Goal: Task Accomplishment & Management: Use online tool/utility

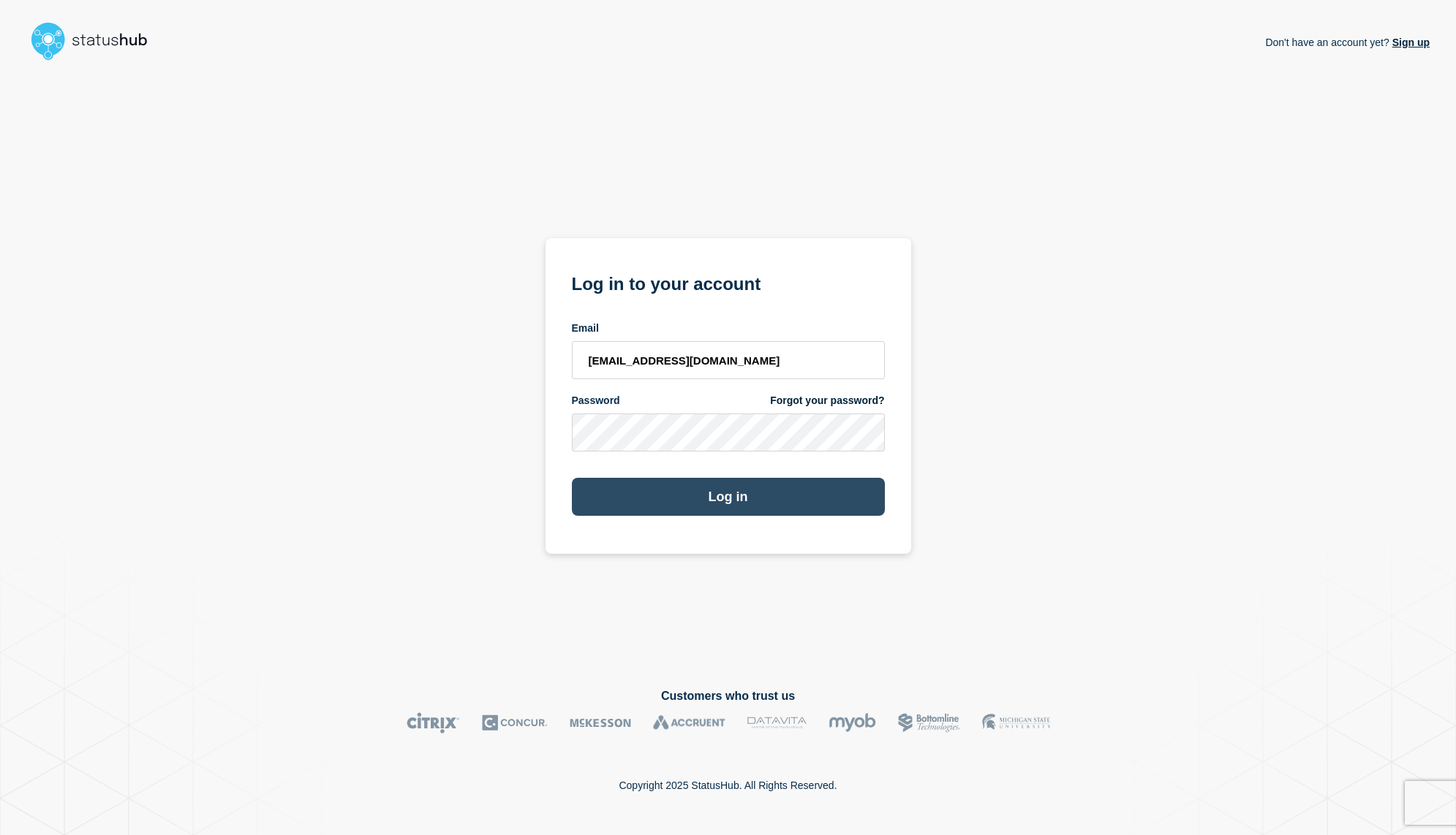
click at [724, 495] on button "Log in" at bounding box center [728, 496] width 313 height 38
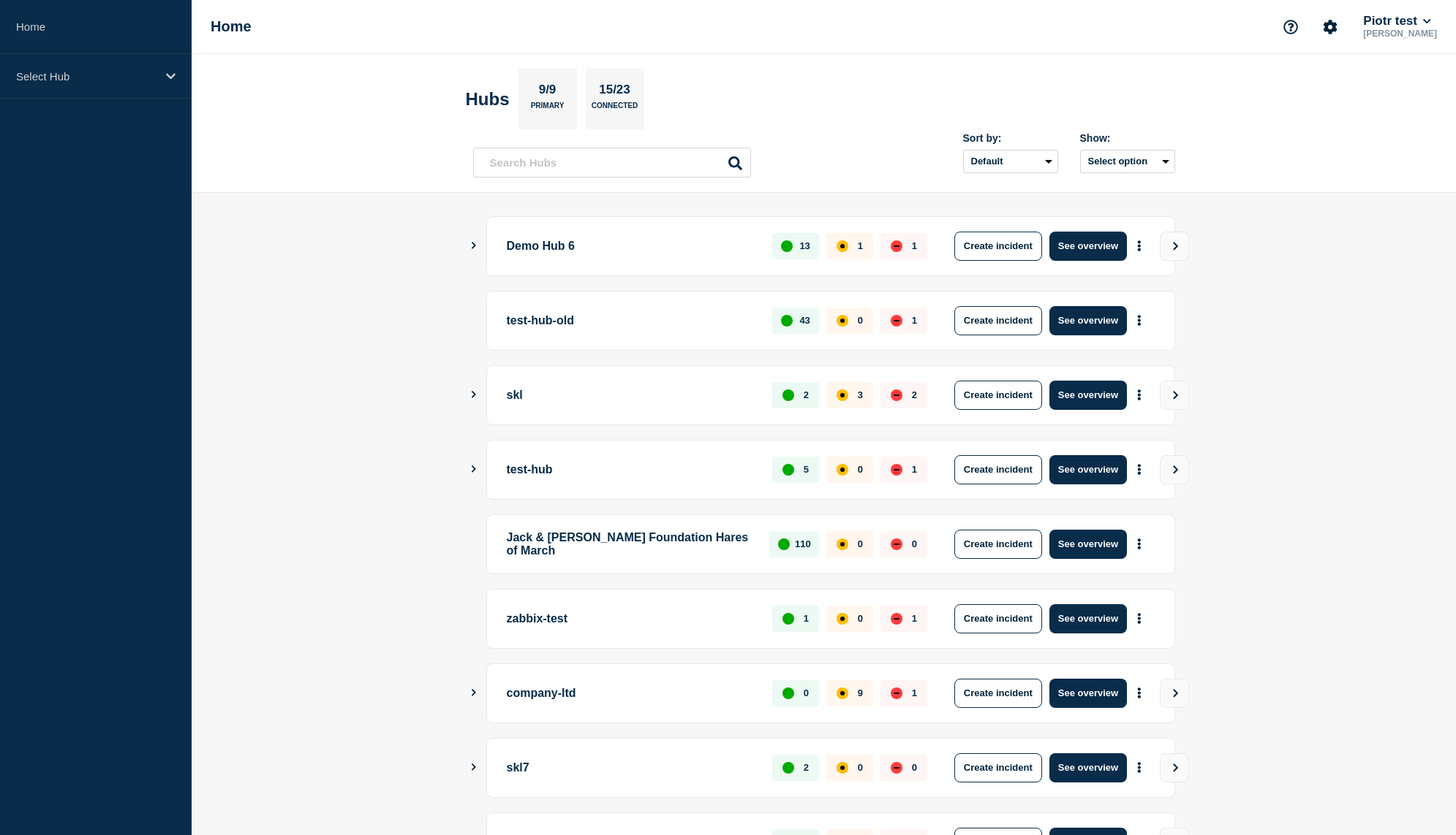
click at [1092, 265] on div "Demo Hub 6 13 1 1 Create incident See overview" at bounding box center [831, 246] width 689 height 60
click at [1102, 258] on button "See overview" at bounding box center [1087, 245] width 77 height 29
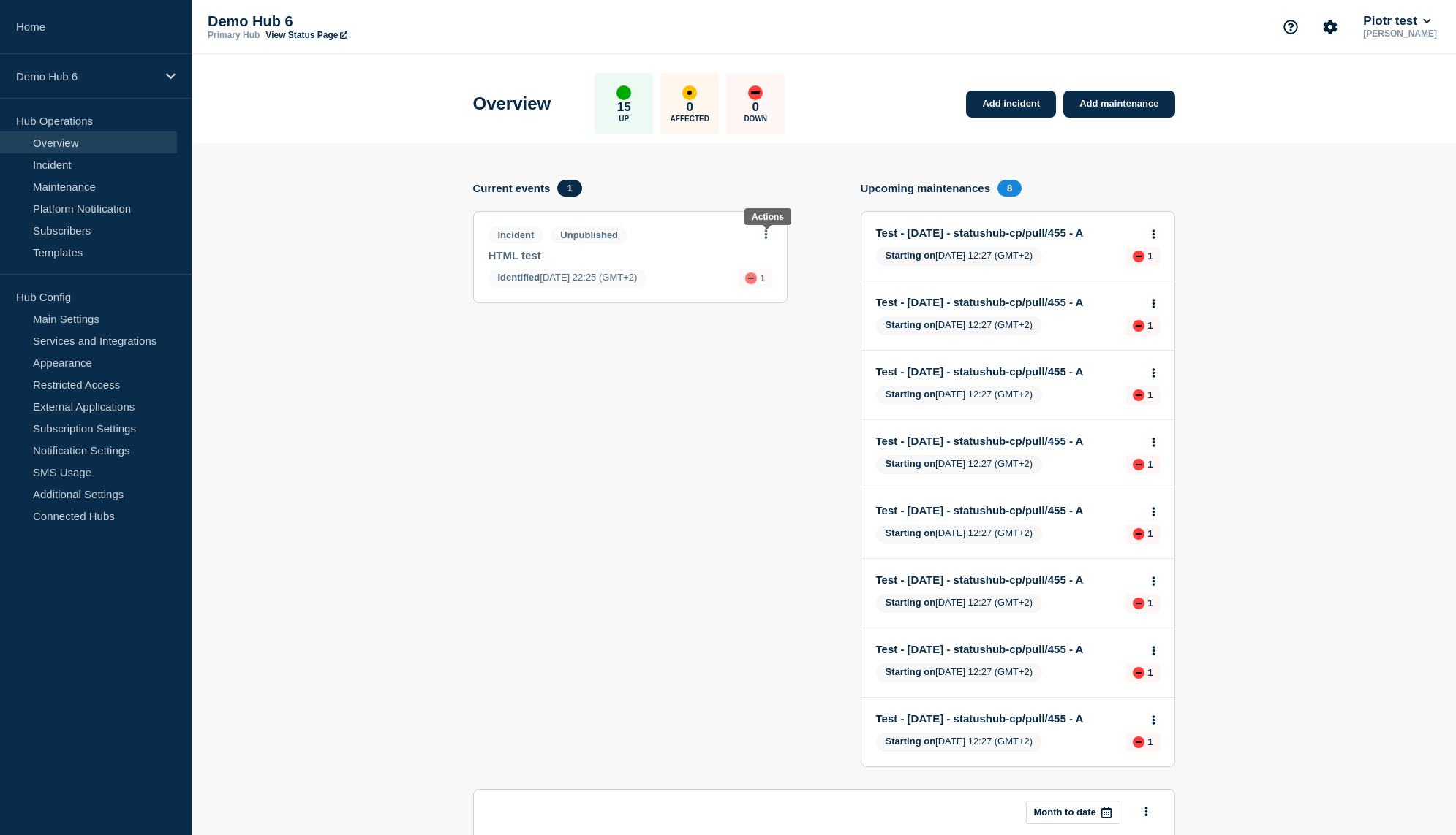
click at [767, 239] on icon at bounding box center [766, 234] width 4 height 9
click at [765, 299] on link "Edit draft" at bounding box center [757, 293] width 41 height 12
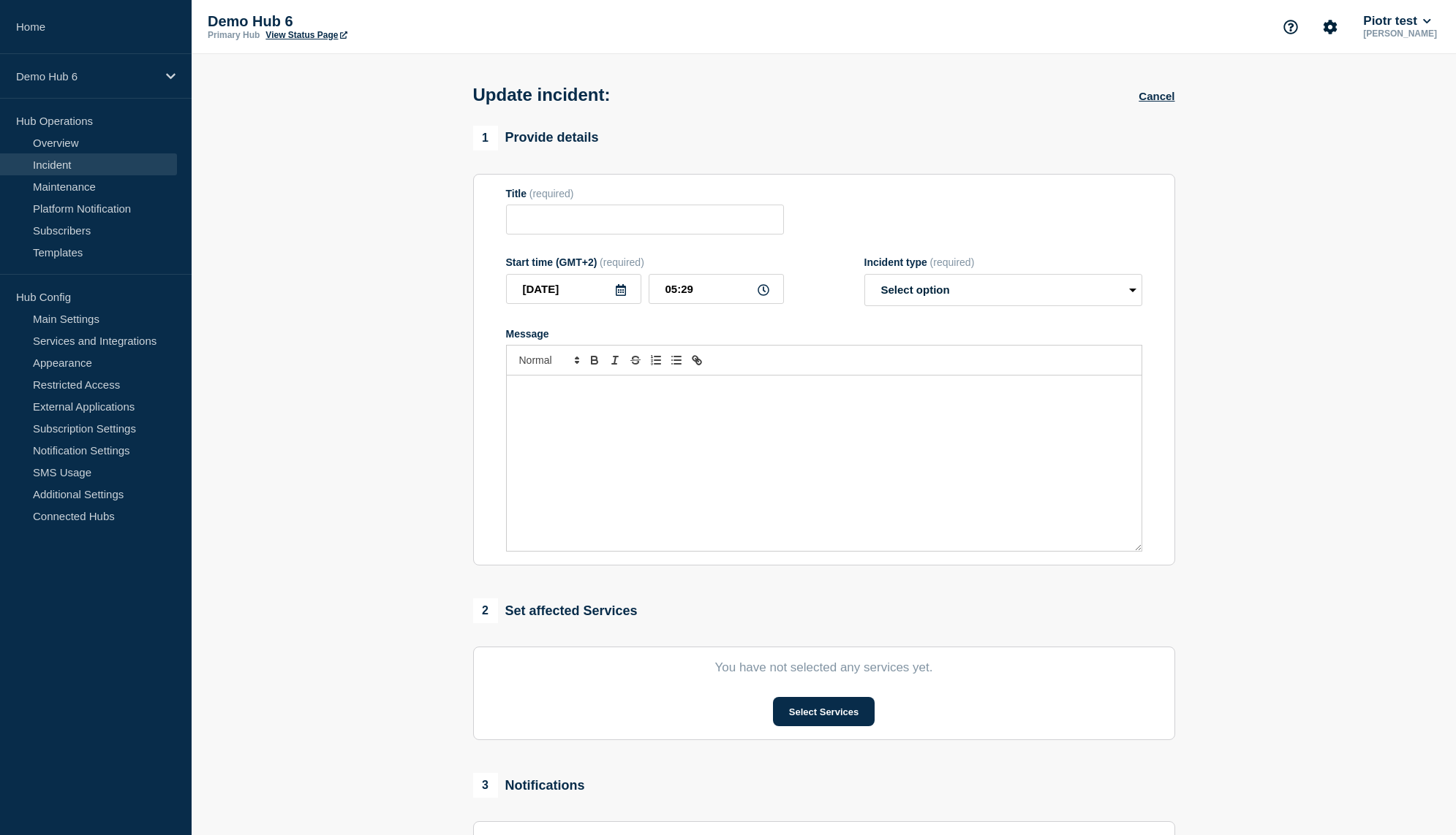
type input "HTML test"
type input "[DATE]"
type input "22:25"
select select "identified"
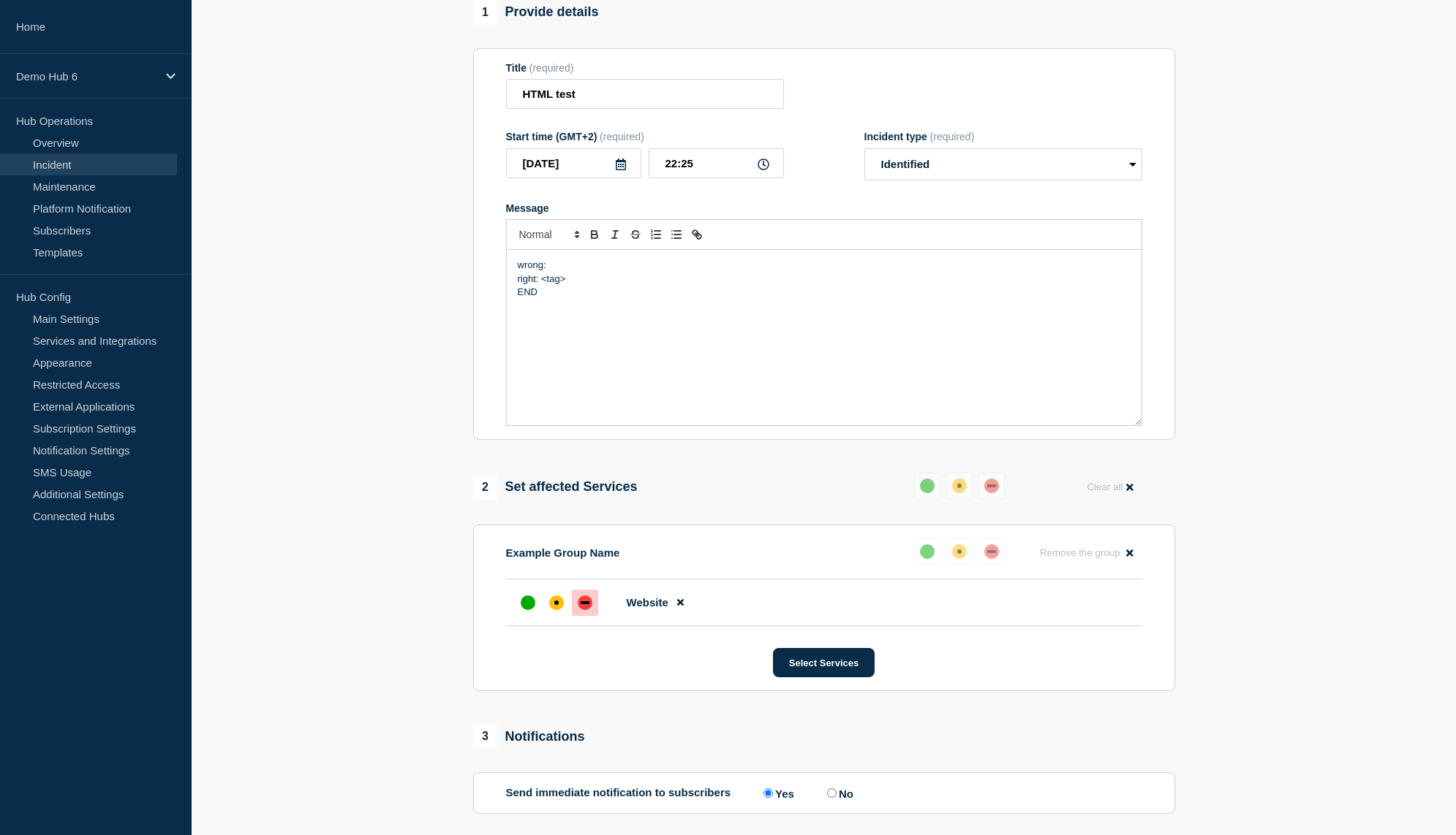
scroll to position [249, 0]
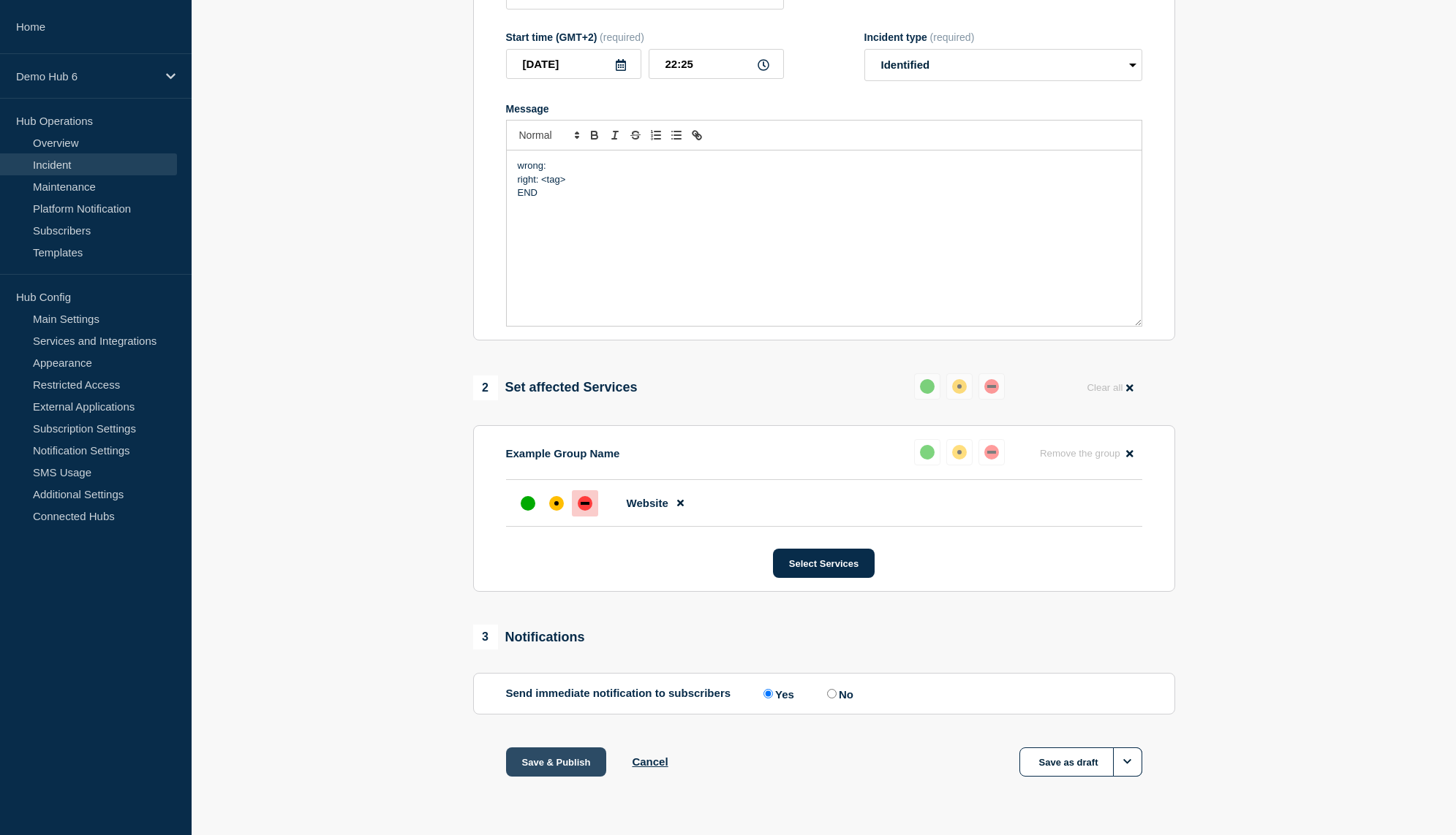
click at [579, 757] on button "Save & Publish" at bounding box center [556, 761] width 101 height 29
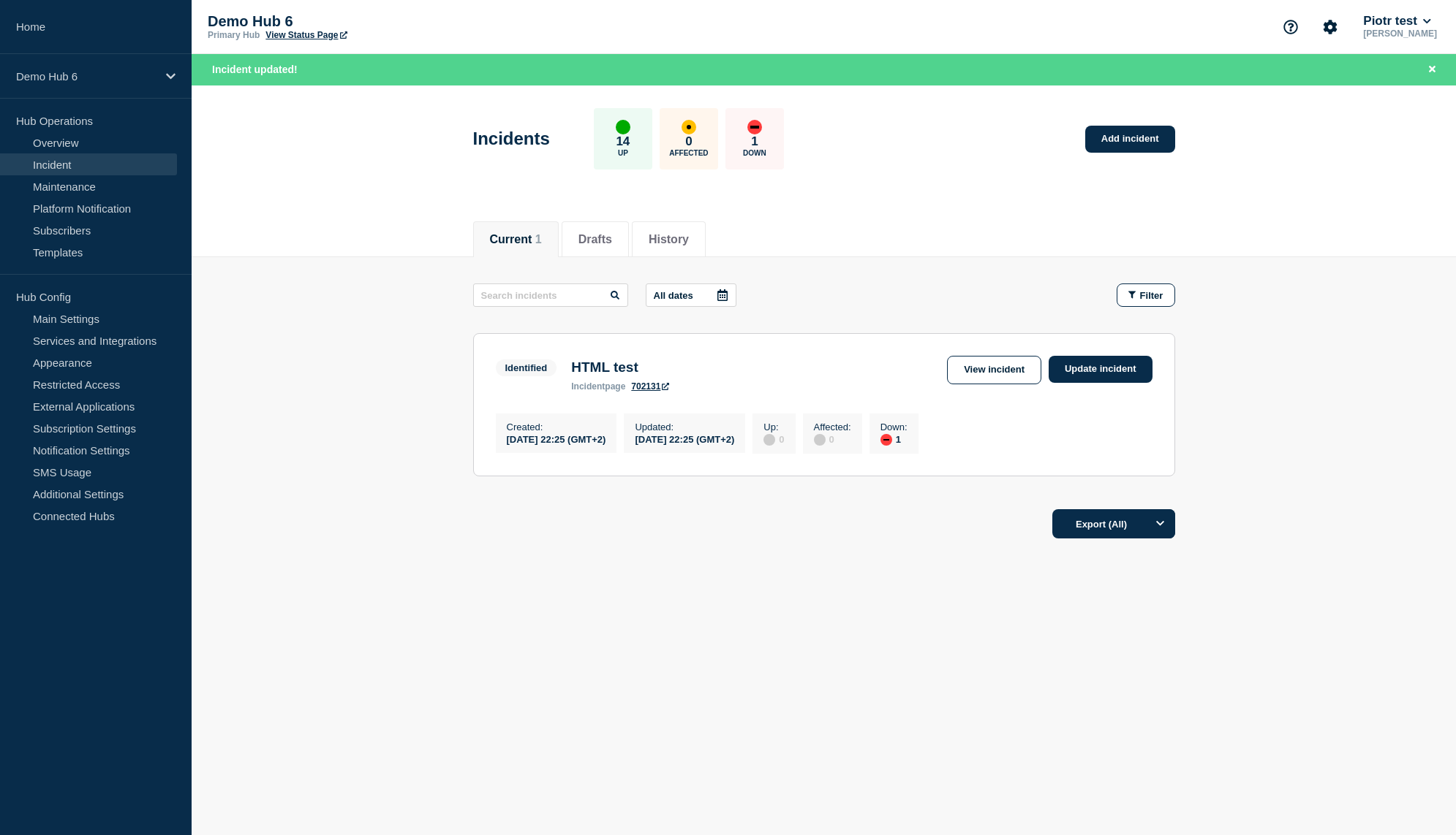
click at [302, 40] on link "View Status Page" at bounding box center [305, 35] width 81 height 10
click at [1057, 375] on link "Update incident" at bounding box center [1099, 369] width 104 height 27
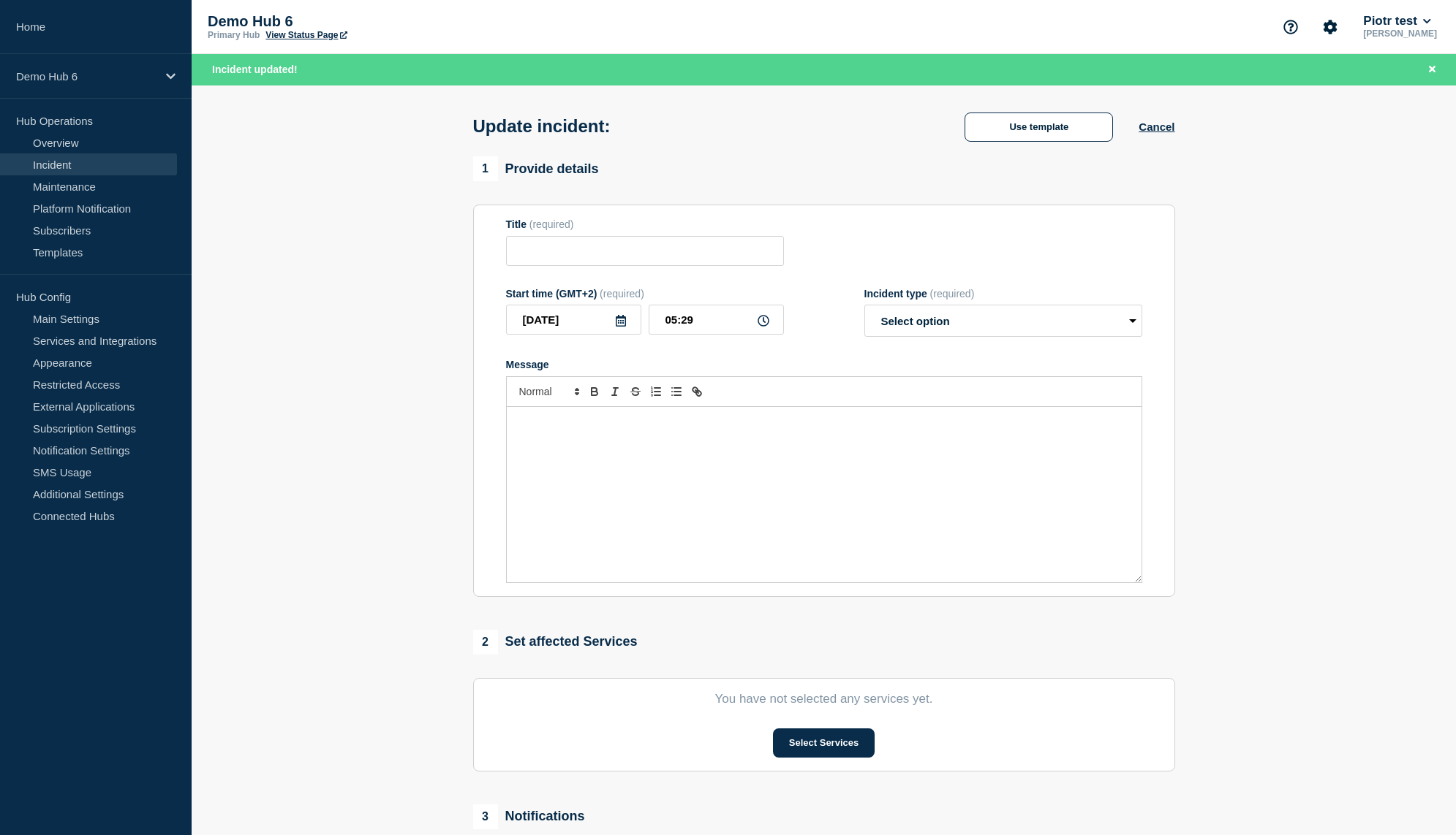
type input "HTML test"
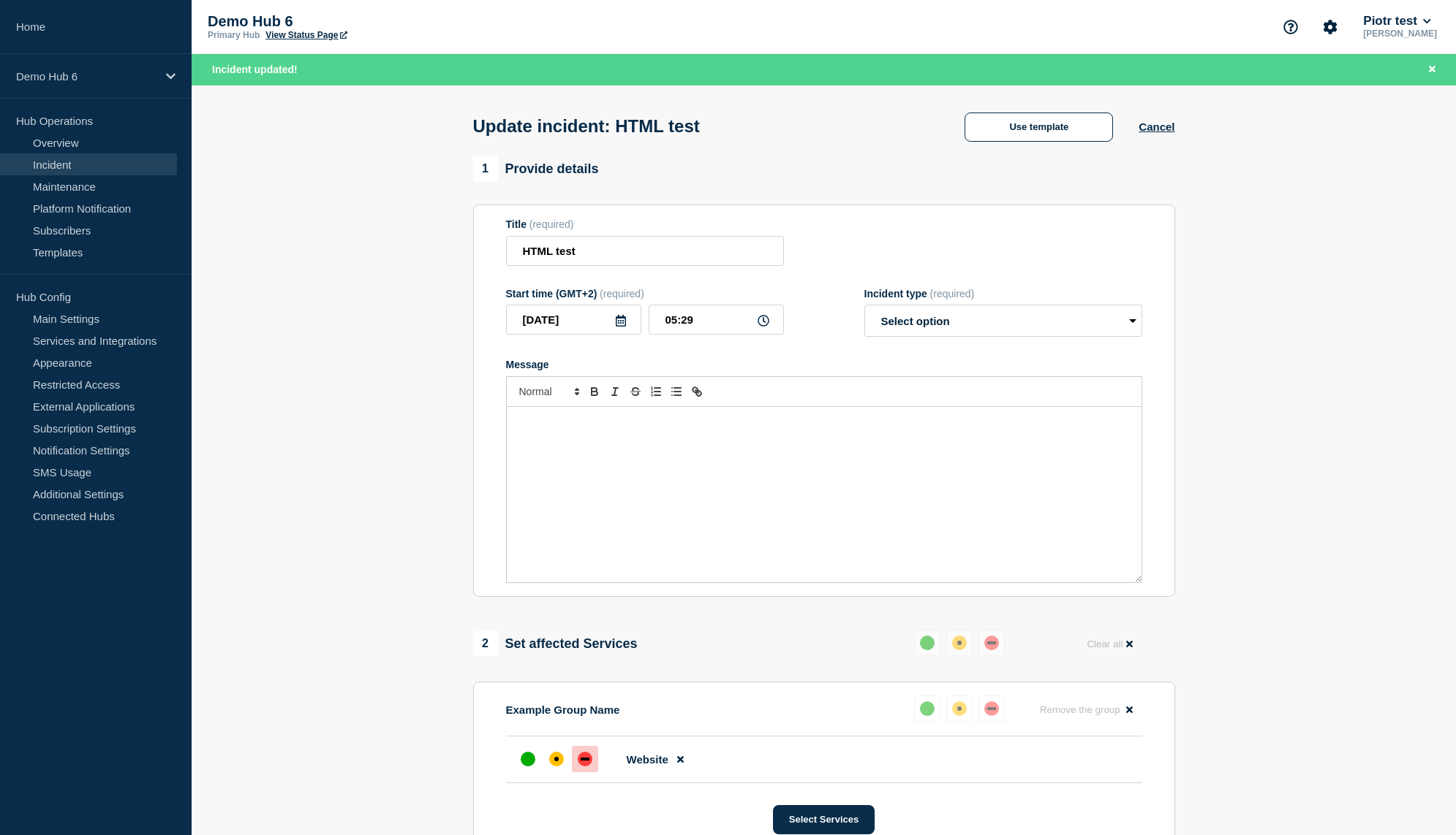
click at [609, 474] on div "Message" at bounding box center [824, 494] width 635 height 175
click at [58, 171] on link "Incident" at bounding box center [89, 165] width 177 height 22
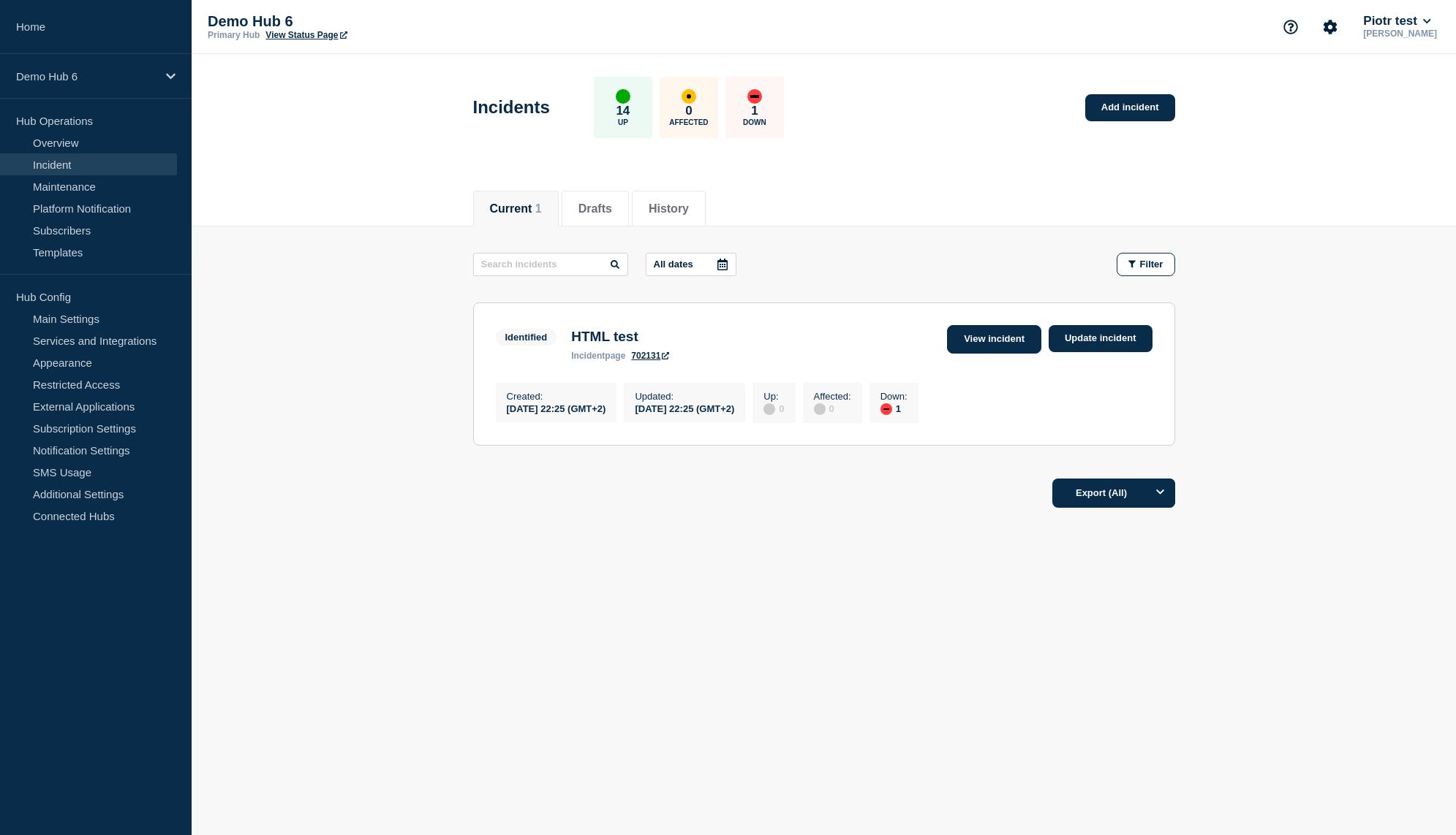
click at [989, 336] on link "View incident" at bounding box center [993, 340] width 94 height 29
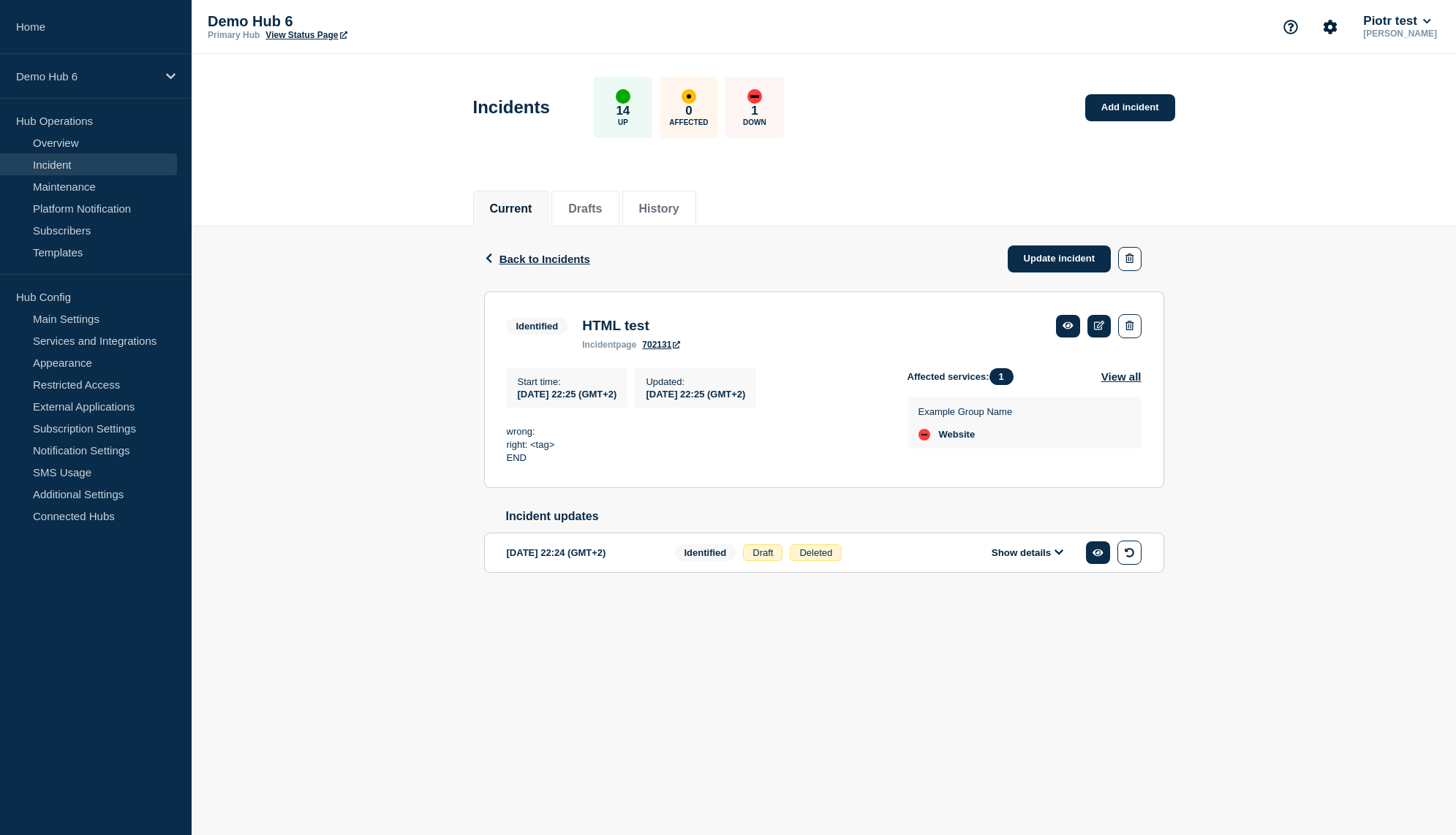
click at [1055, 559] on button "Show details" at bounding box center [1028, 552] width 80 height 12
click at [1102, 329] on icon at bounding box center [1099, 326] width 11 height 9
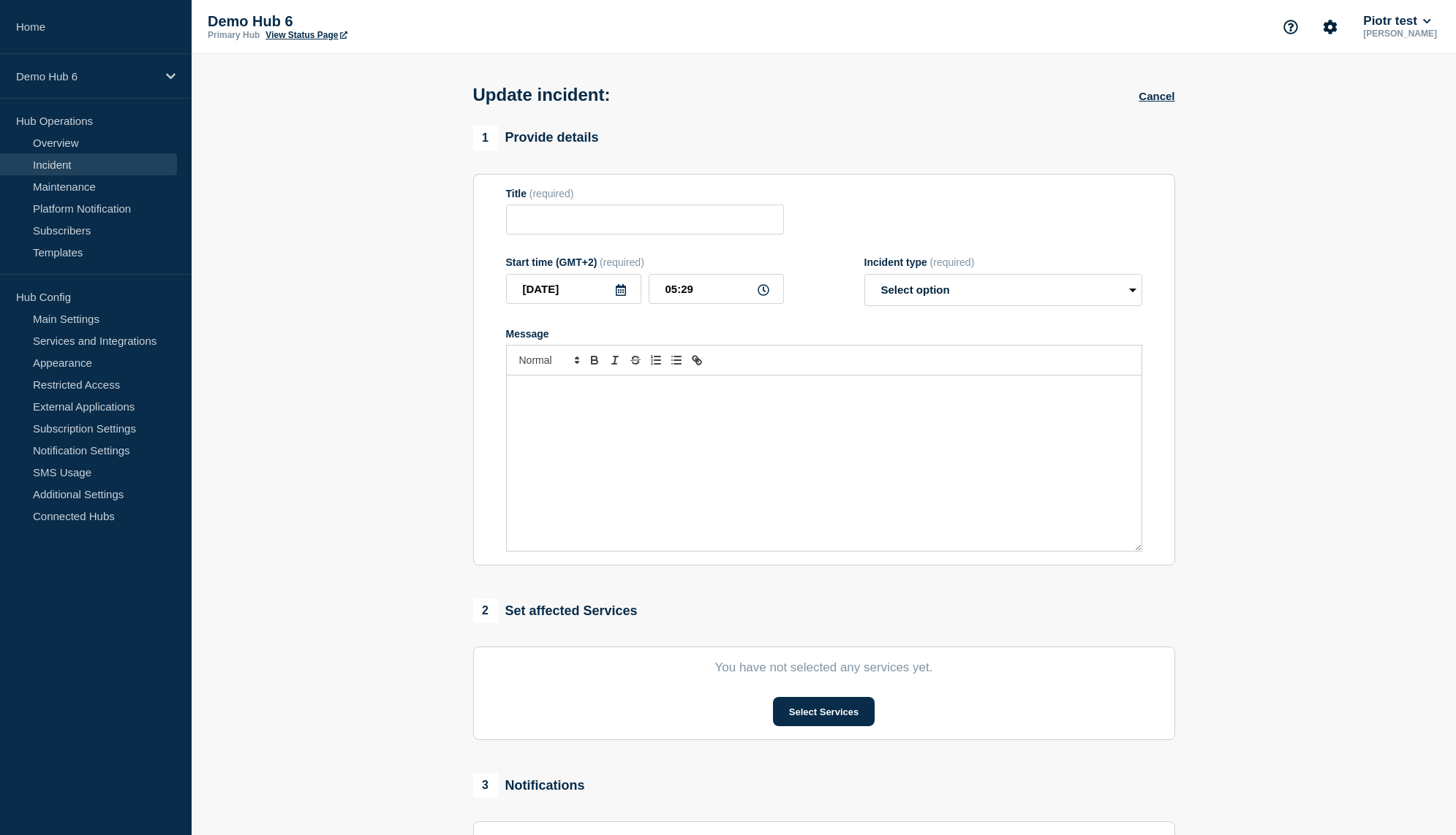
type input "HTML test"
type input "[DATE]"
type input "22:25"
select select "identified"
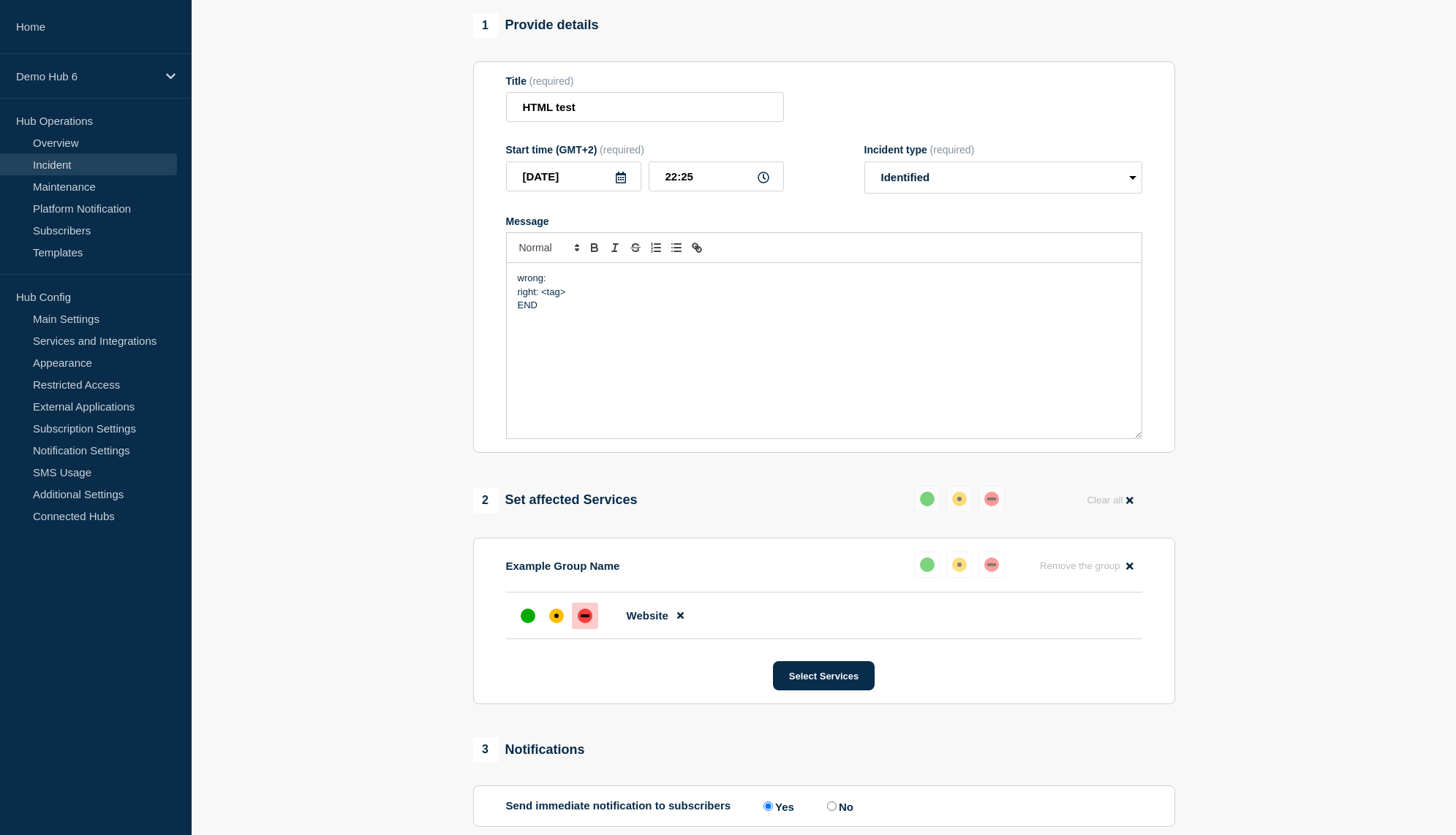
scroll to position [249, 0]
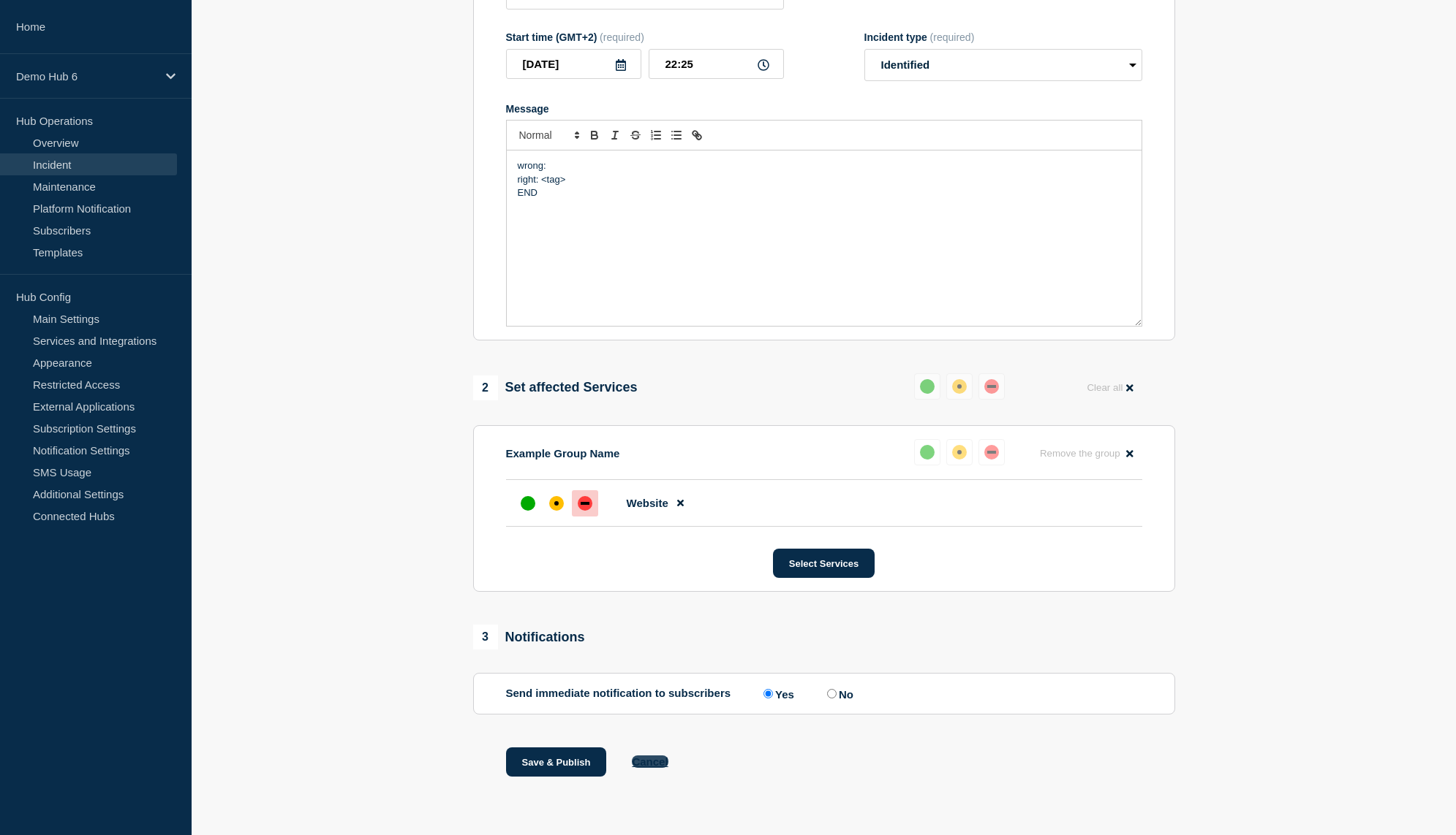
click at [646, 768] on button "Cancel" at bounding box center [650, 761] width 35 height 12
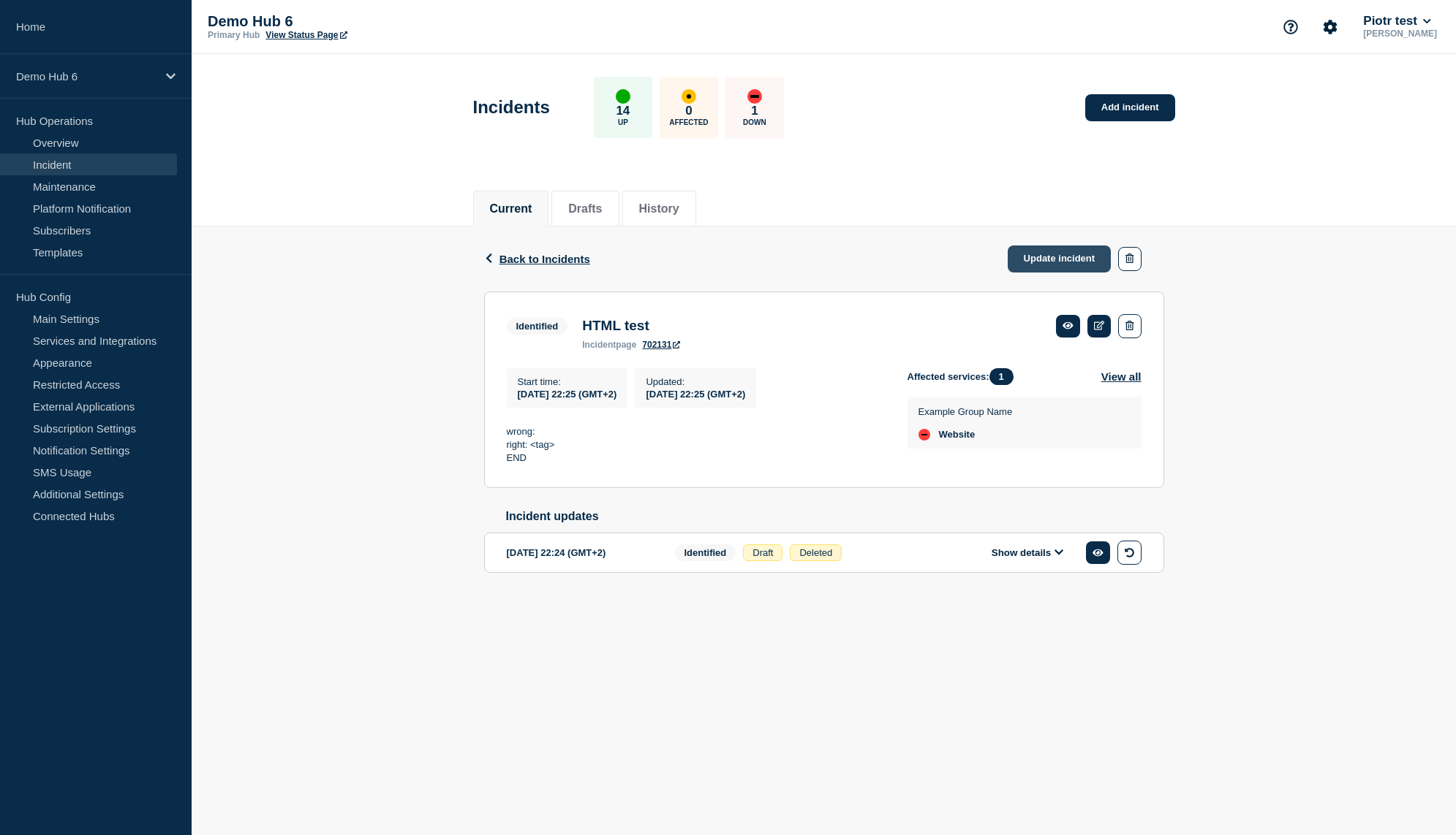
click at [1064, 255] on link "Update incident" at bounding box center [1058, 258] width 104 height 27
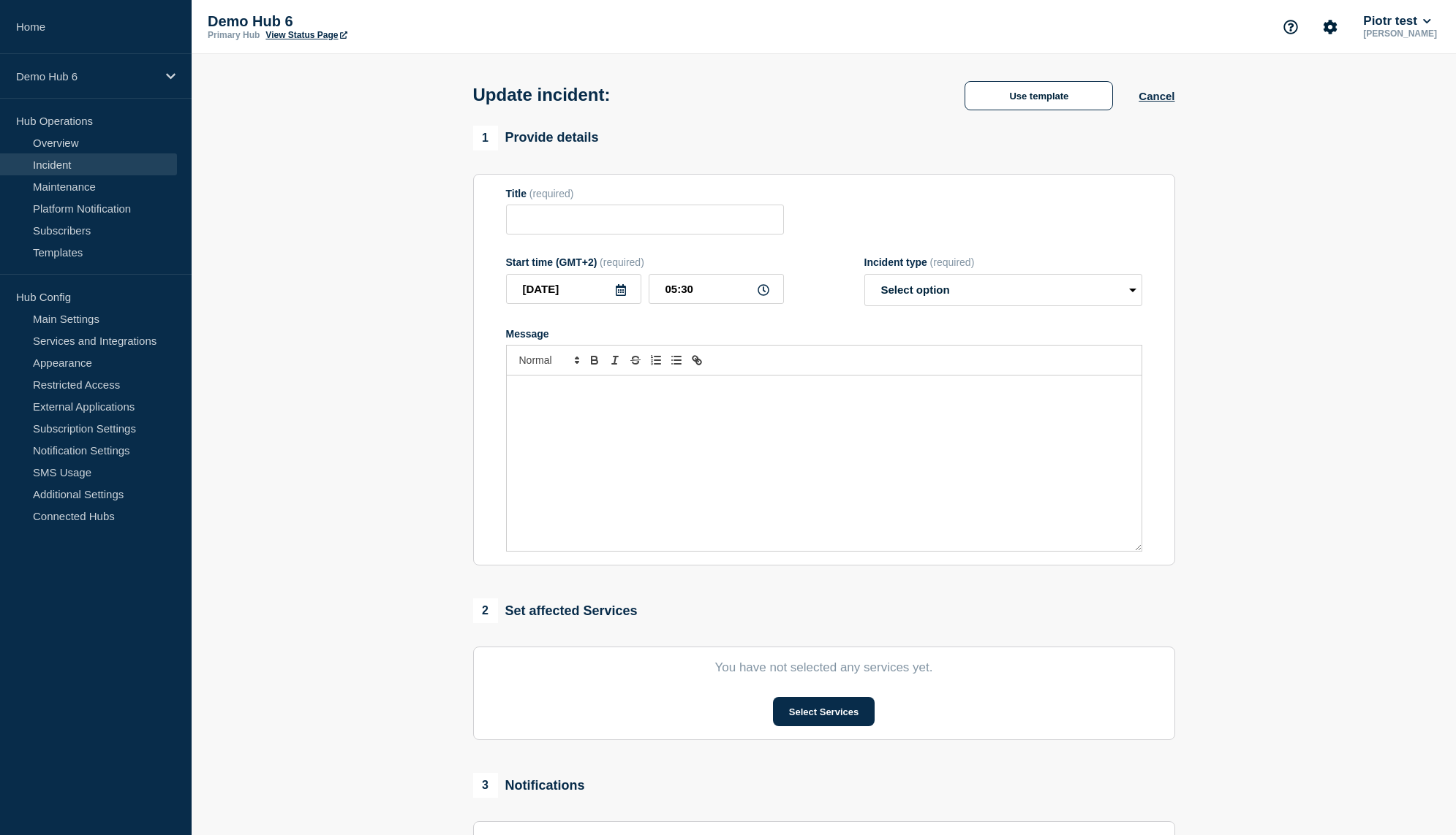
type input "HTML test"
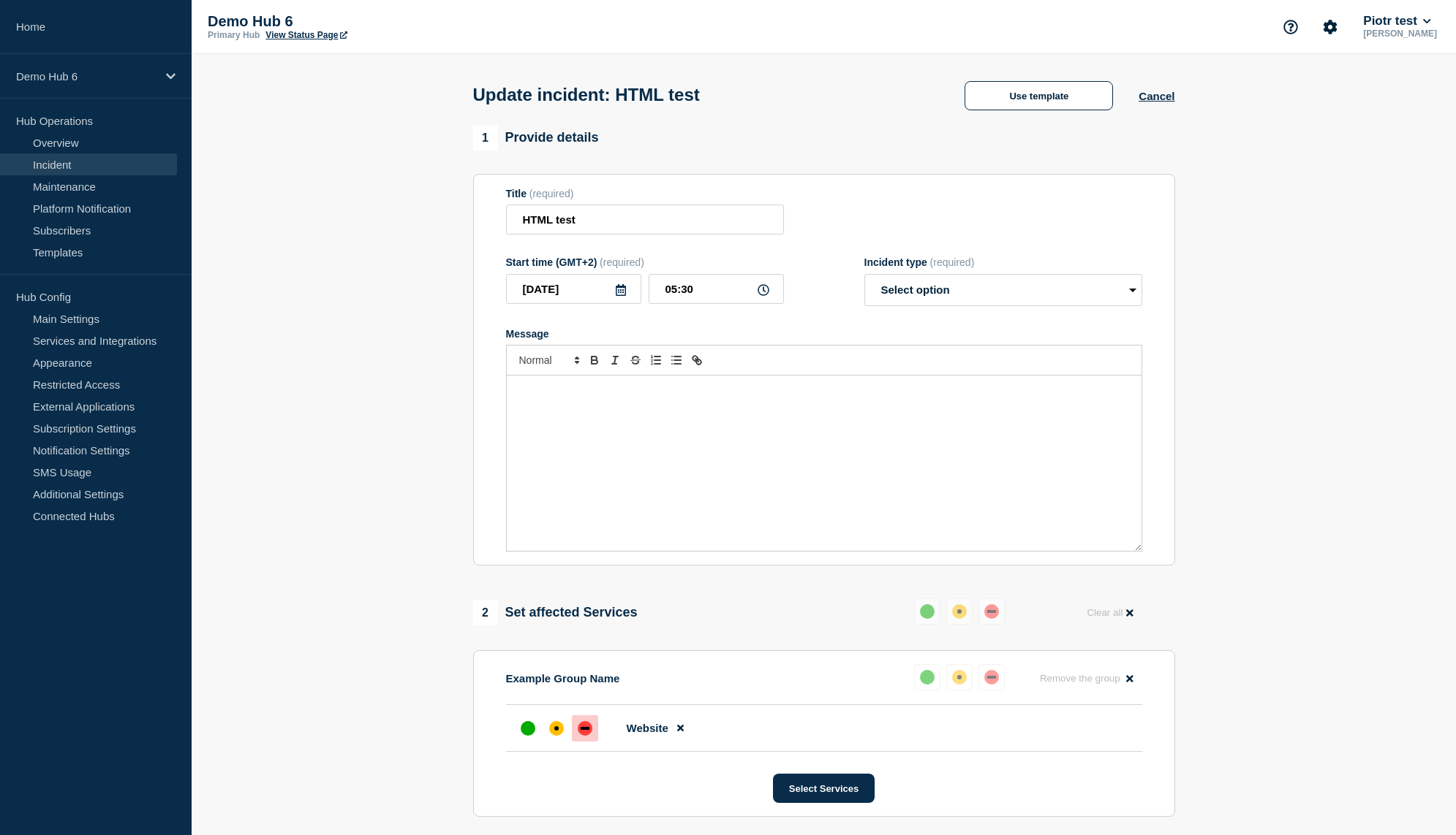
click at [581, 434] on div "Message" at bounding box center [824, 464] width 635 height 175
select select "resolved"
click option "Resolved" at bounding box center [0, 0] width 0 height 0
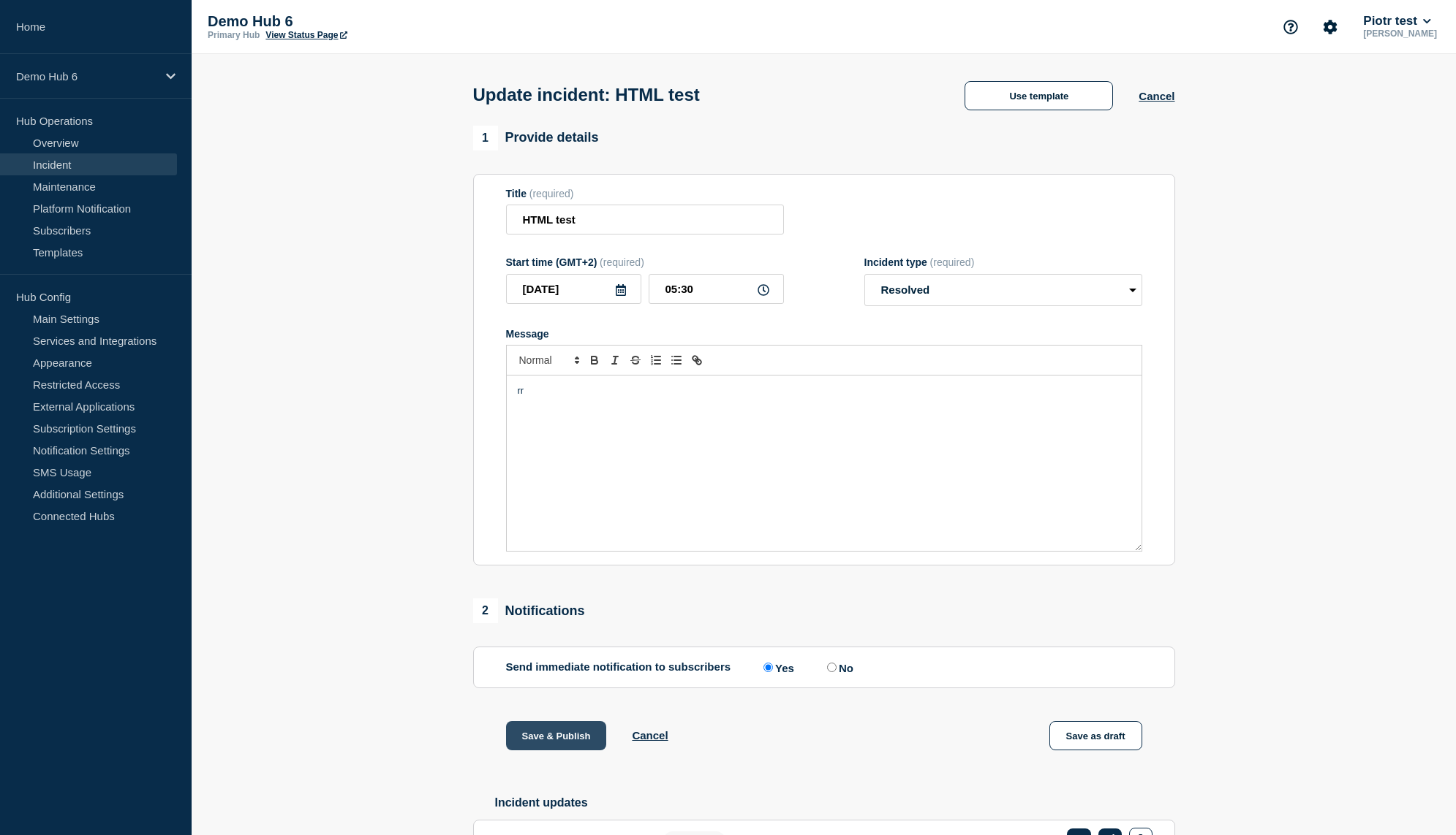
click at [530, 748] on button "Save & Publish" at bounding box center [556, 735] width 101 height 29
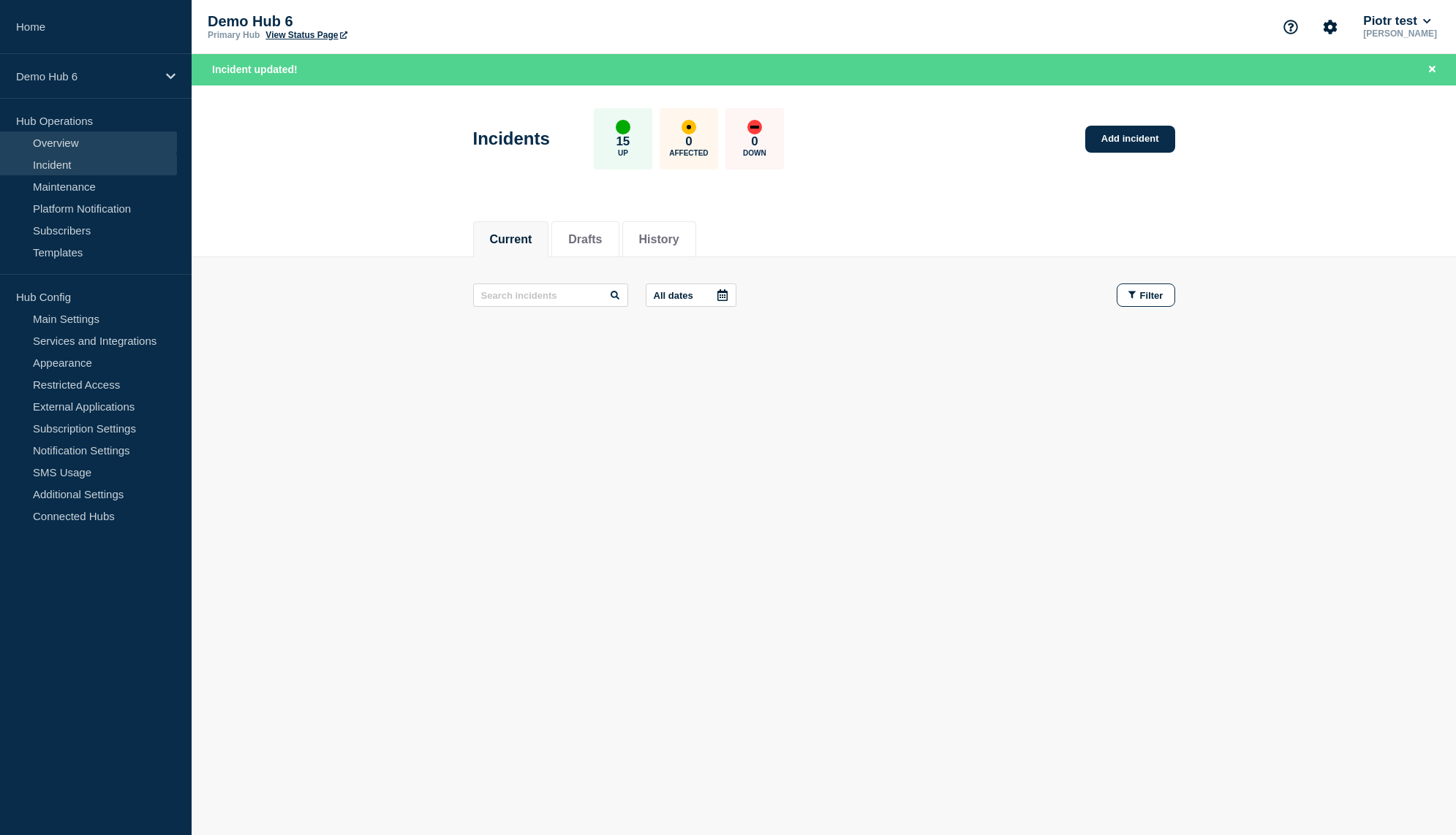
click at [128, 133] on link "Overview" at bounding box center [89, 143] width 177 height 22
